Goal: Task Accomplishment & Management: Use online tool/utility

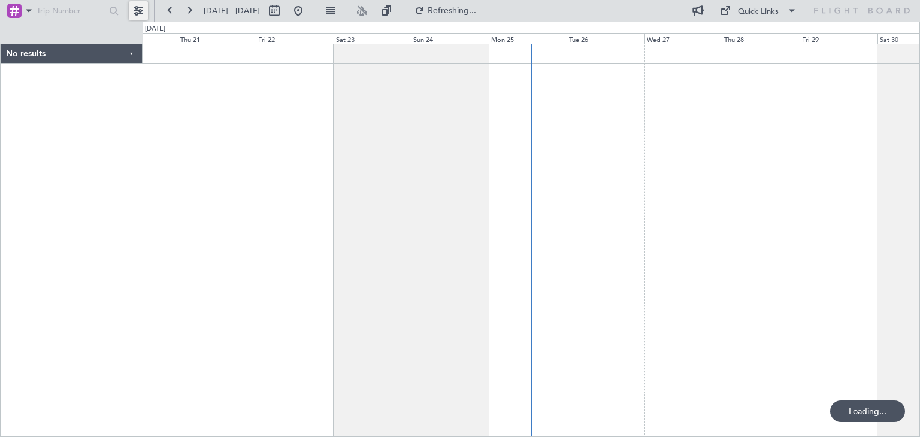
click at [138, 11] on button at bounding box center [138, 10] width 19 height 19
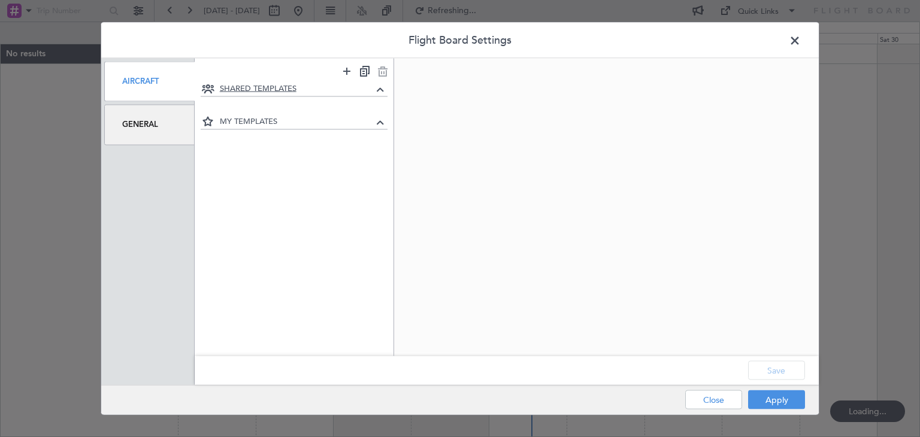
click at [297, 86] on span "SHARED TEMPLATES" at bounding box center [297, 89] width 154 height 12
click at [382, 90] on icon at bounding box center [380, 89] width 14 height 14
click at [383, 122] on icon at bounding box center [380, 121] width 14 height 14
click at [347, 73] on icon at bounding box center [347, 71] width 14 height 15
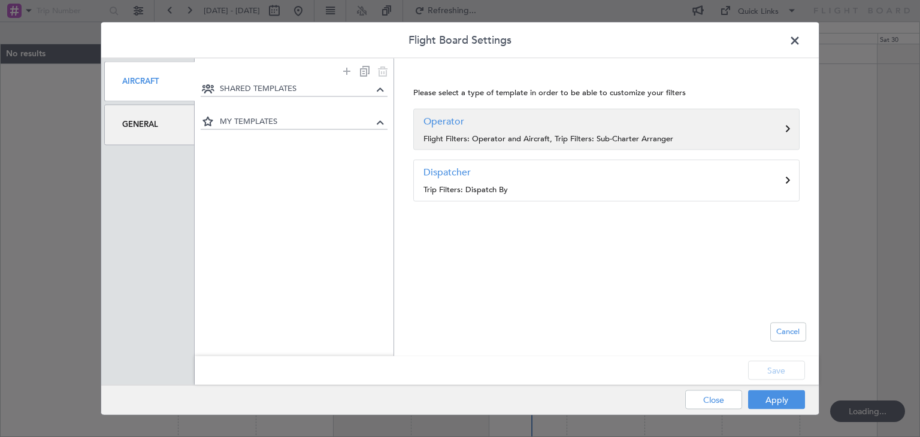
click at [569, 133] on p "Flight Filters: Operator and Aircraft, Trip Filters: Sub-Charter Arranger" at bounding box center [607, 139] width 366 height 12
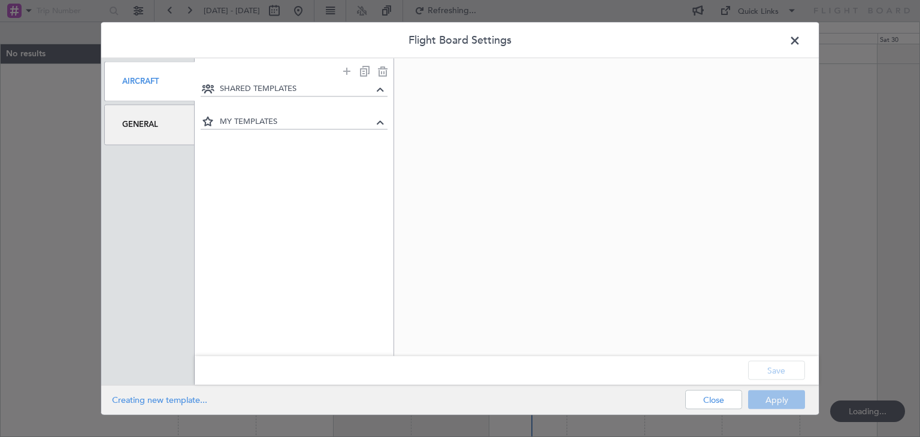
drag, startPoint x: 171, startPoint y: 400, endPoint x: 228, endPoint y: 396, distance: 57.7
click at [224, 395] on span "Creating new template..." at bounding box center [373, 400] width 523 height 11
click at [250, 397] on span "Creating new template..." at bounding box center [373, 400] width 523 height 11
click at [801, 43] on span at bounding box center [801, 44] width 0 height 24
click at [728, 406] on button "Close" at bounding box center [714, 400] width 57 height 19
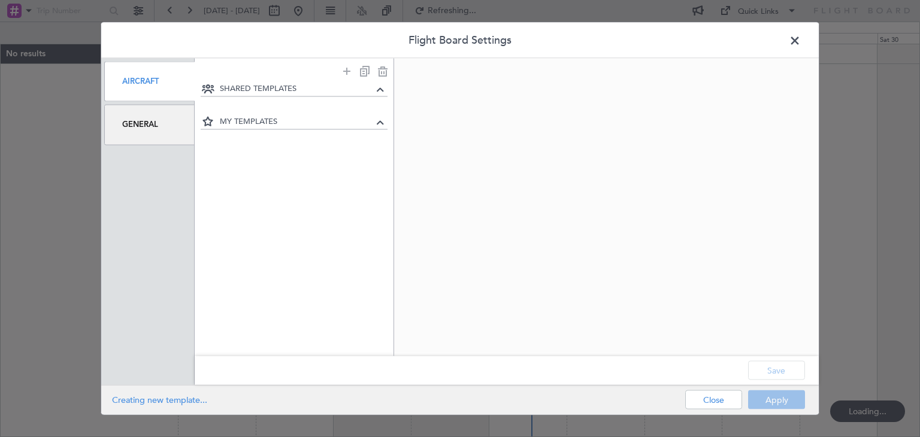
click at [676, 366] on div "Save" at bounding box center [507, 371] width 624 height 29
